Goal: Transaction & Acquisition: Purchase product/service

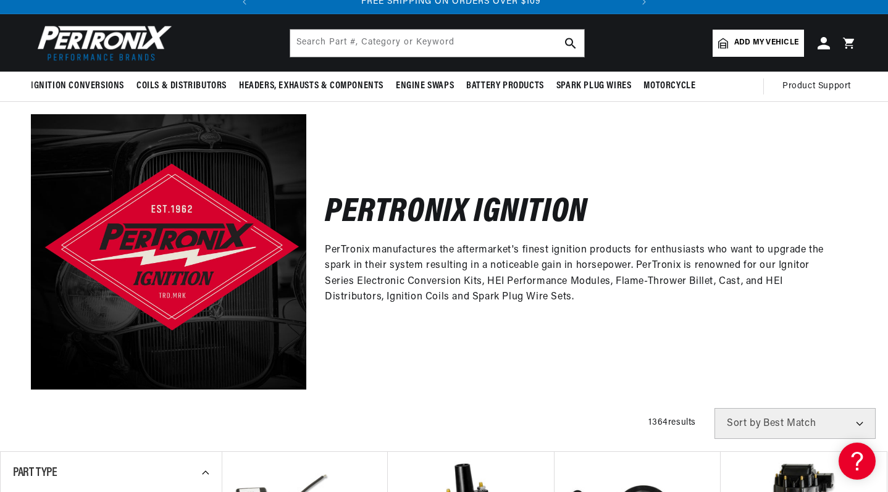
scroll to position [0, 374]
click at [775, 39] on span "Add my vehicle" at bounding box center [766, 43] width 64 height 12
click at [637, 41] on header "Ignition Conversions Back Ignition Conversions Shop by Feature" at bounding box center [444, 42] width 888 height 57
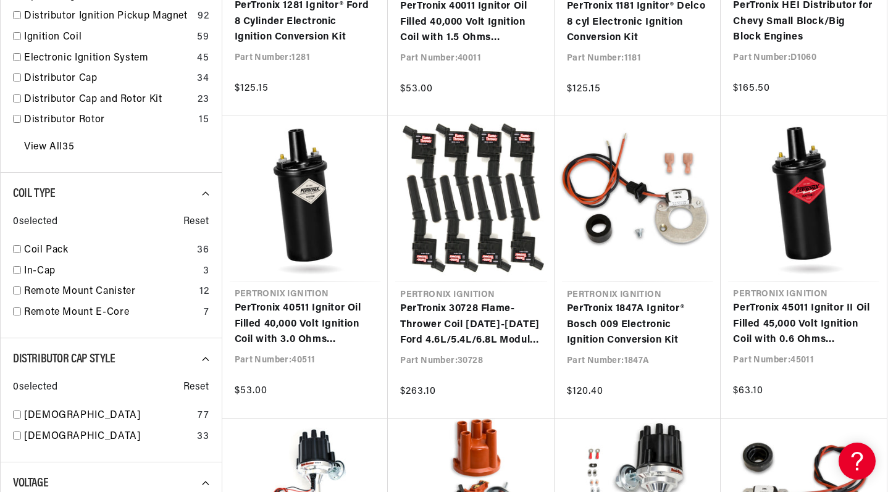
scroll to position [1033, 0]
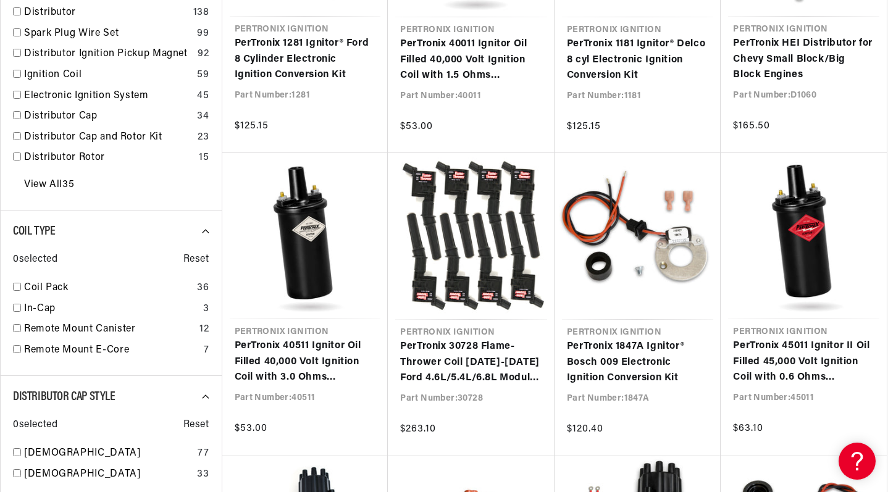
scroll to position [51, 0]
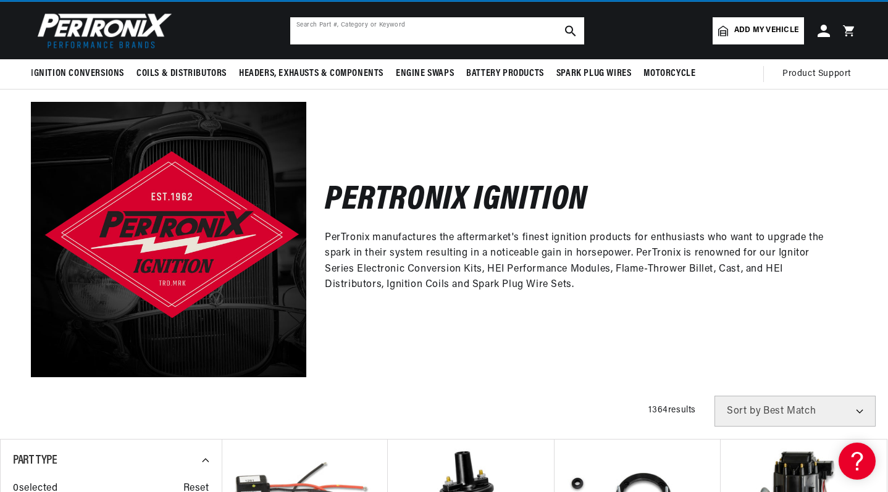
click at [505, 28] on input "text" at bounding box center [437, 30] width 294 height 27
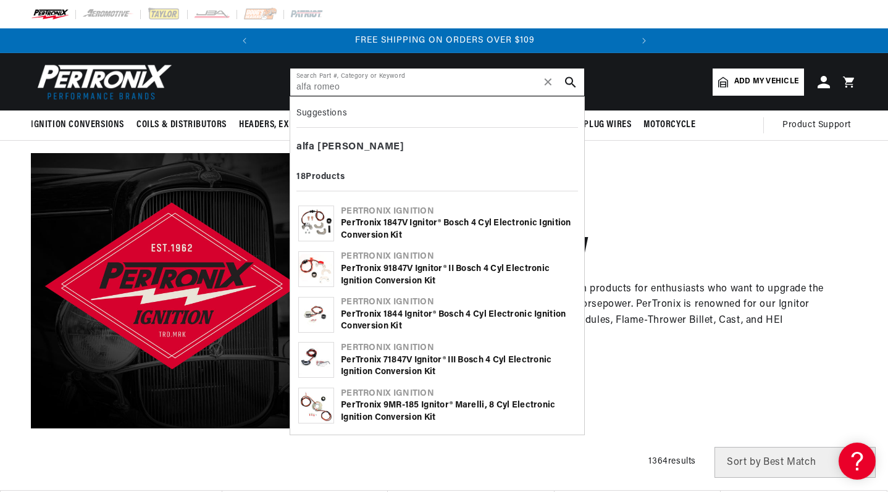
scroll to position [0, 0]
type input "alfa romeo"
click at [378, 225] on div "PerTronix 1847V Ignitor® Bosch 4 cyl Electronic Ignition Conversion Kit" at bounding box center [458, 229] width 235 height 24
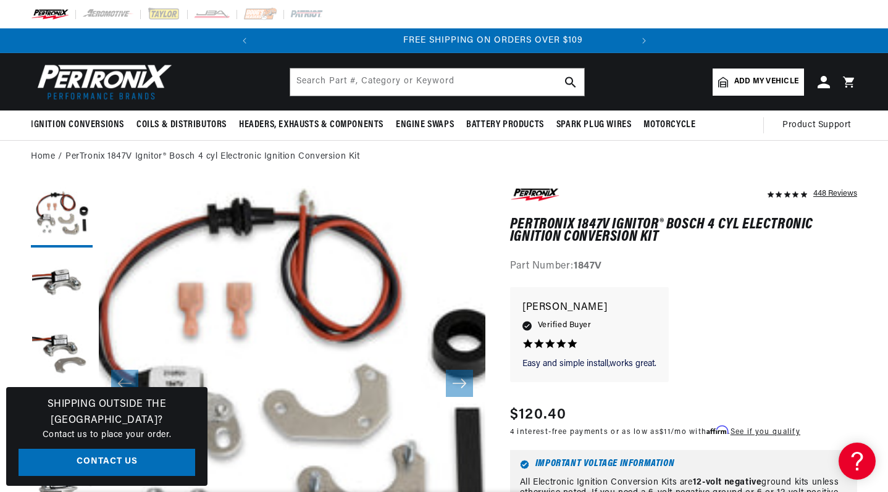
scroll to position [0, 374]
click at [470, 85] on input "text" at bounding box center [437, 82] width 294 height 27
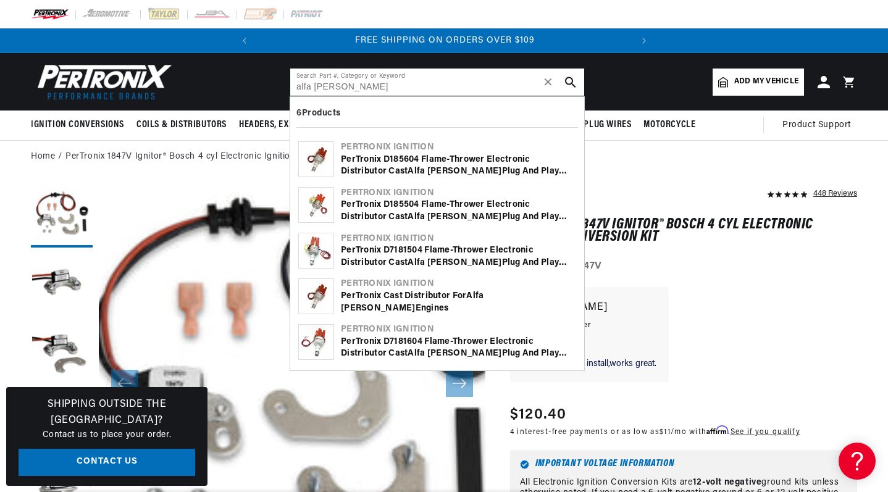
type input "alfa romeo lucas"
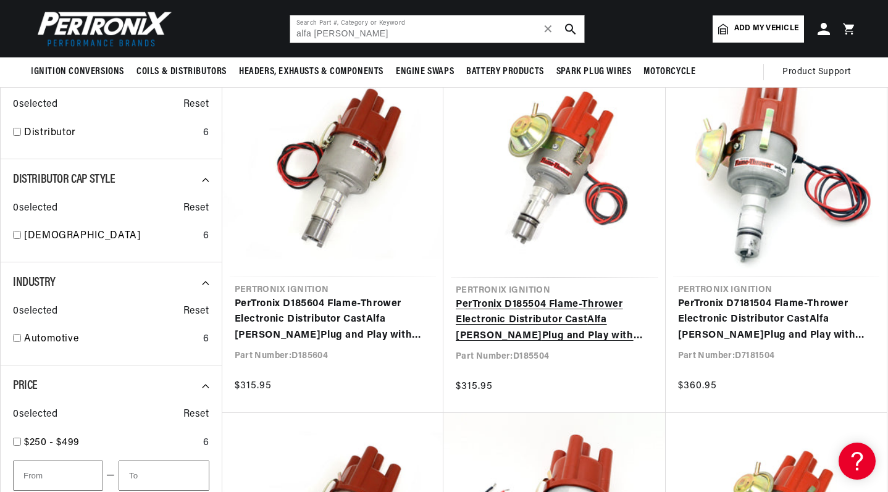
click at [585, 314] on link "PerTronix D185504 Flame-Thrower Electronic Distributor Cast Alfa Romeo Plug and…" at bounding box center [555, 321] width 198 height 48
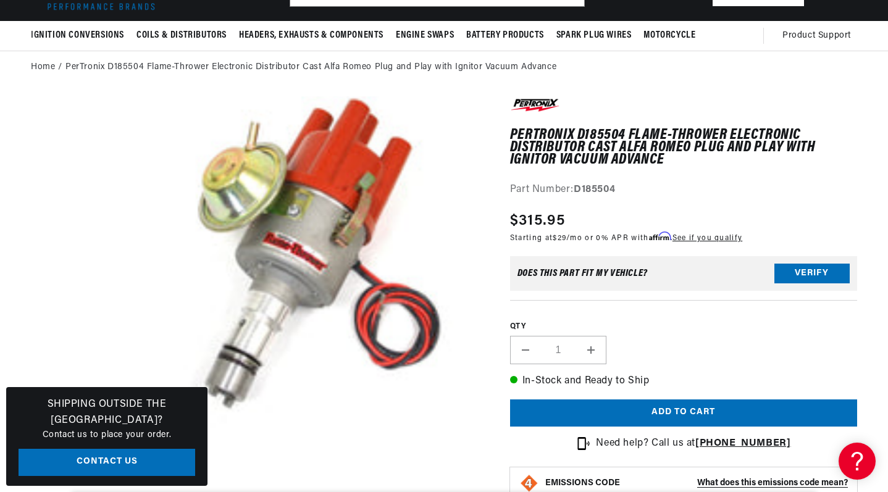
scroll to position [0, 374]
click at [830, 264] on button "Verify" at bounding box center [811, 274] width 75 height 20
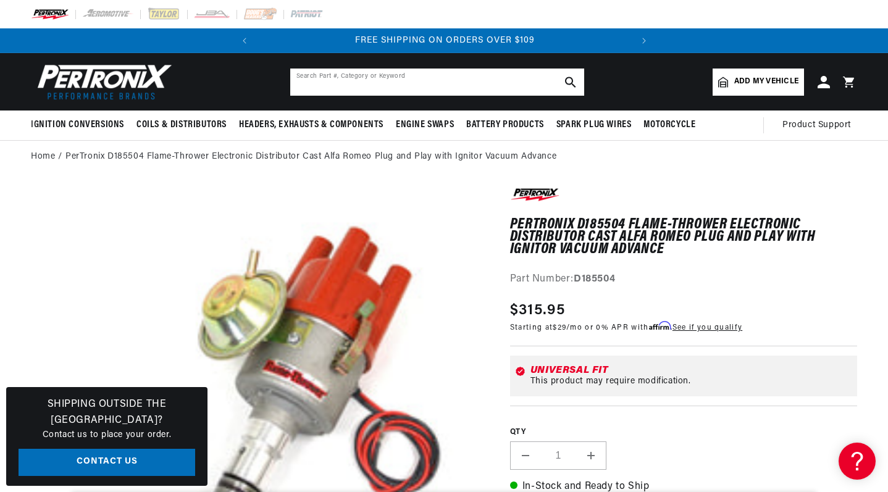
click at [480, 85] on input "text" at bounding box center [437, 82] width 294 height 27
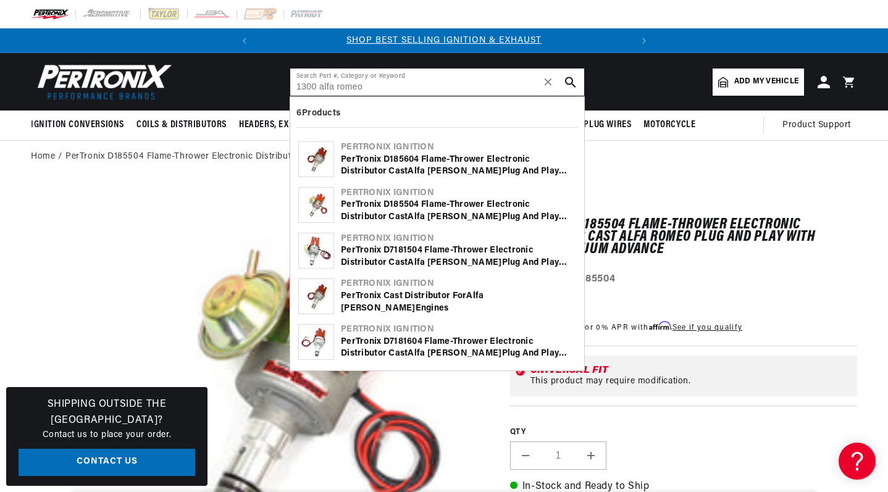
type input "1300 alfa romeo"
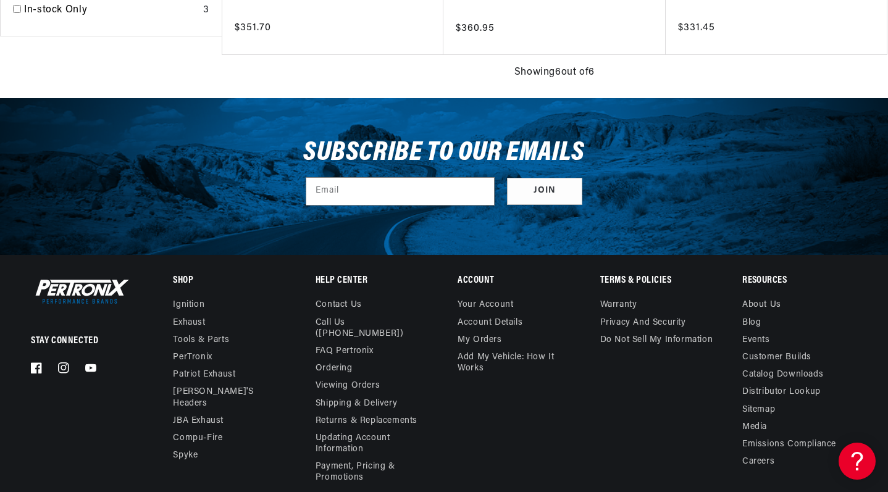
scroll to position [0, 374]
click at [335, 343] on link "FAQ Pertronix" at bounding box center [344, 351] width 58 height 17
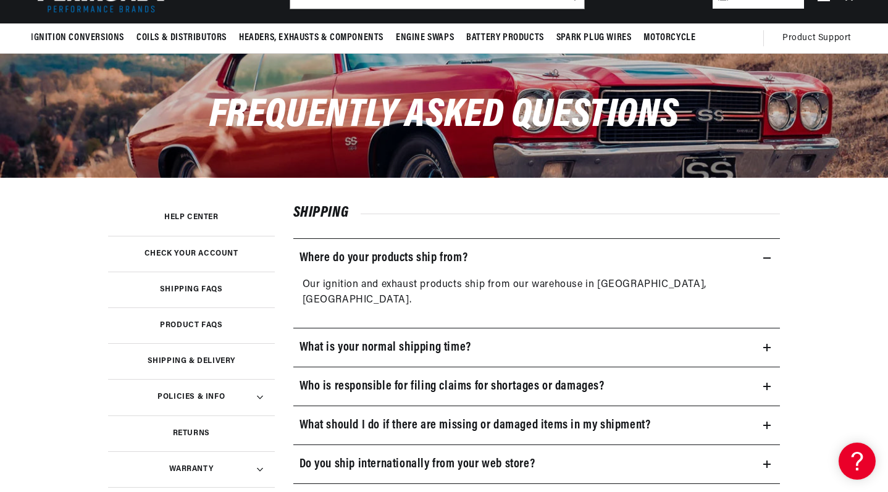
scroll to position [0, 374]
